Goal: Transaction & Acquisition: Purchase product/service

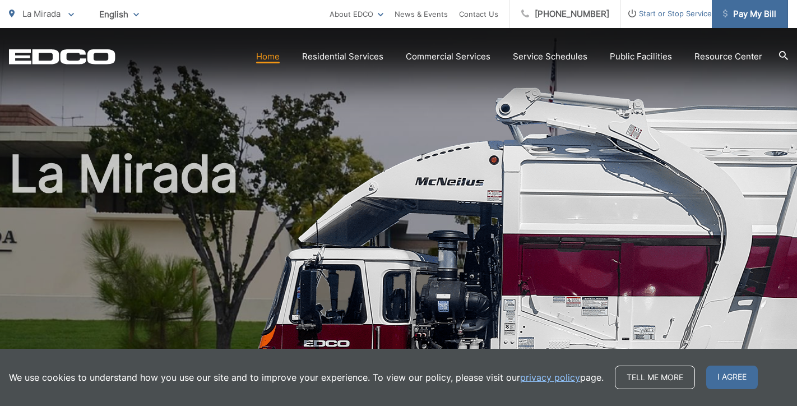
click at [752, 11] on span "Pay My Bill" at bounding box center [749, 13] width 53 height 13
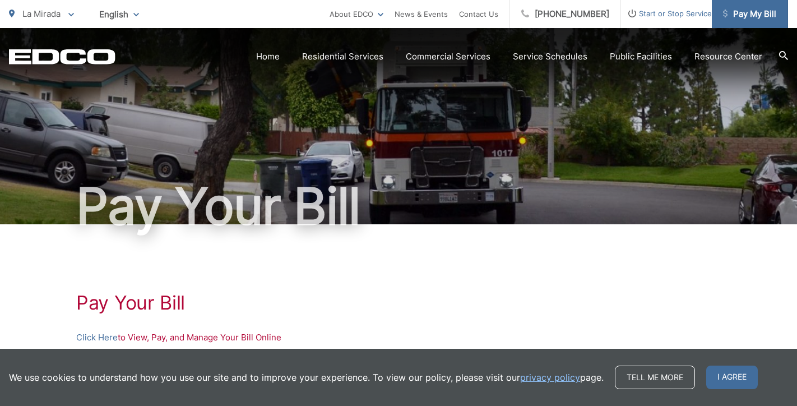
click at [746, 15] on span "Pay My Bill" at bounding box center [749, 13] width 53 height 13
drag, startPoint x: 497, startPoint y: 297, endPoint x: 514, endPoint y: 272, distance: 29.9
click at [497, 296] on h1 "Pay Your Bill" at bounding box center [398, 303] width 645 height 22
click at [738, 16] on span "Pay My Bill" at bounding box center [749, 13] width 53 height 13
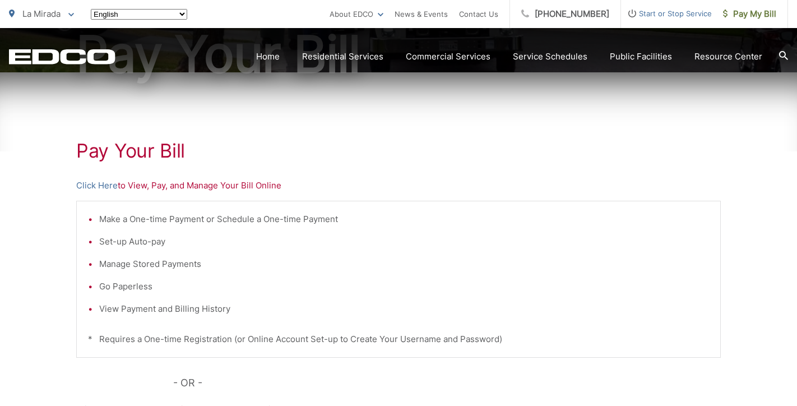
scroll to position [344, 0]
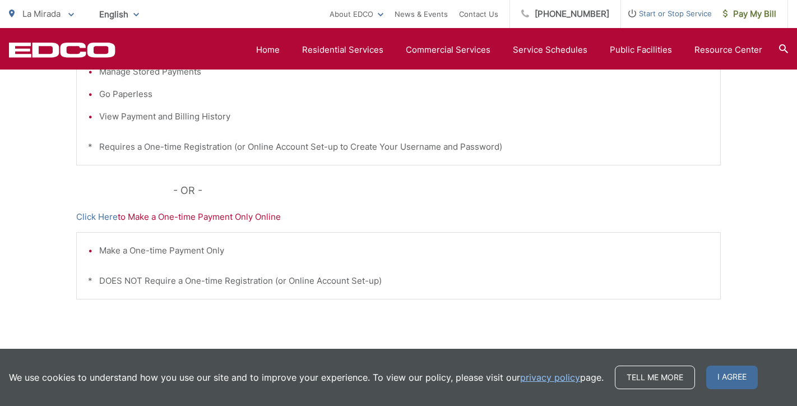
click at [347, 197] on p "- OR -" at bounding box center [447, 190] width 548 height 17
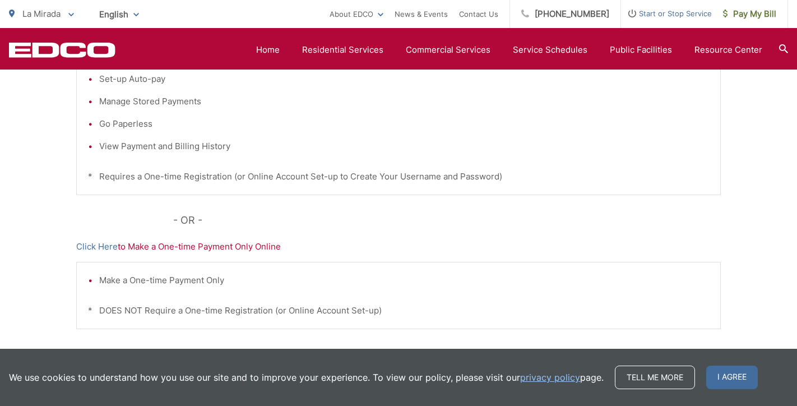
scroll to position [167, 0]
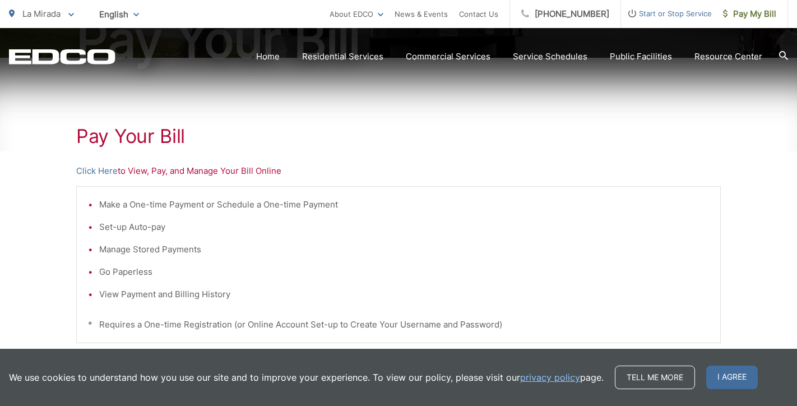
click at [169, 172] on p "Click Here to View, Pay, and Manage Your Bill Online" at bounding box center [398, 170] width 645 height 13
click at [104, 169] on link "Click Here" at bounding box center [96, 170] width 41 height 13
